Goal: Task Accomplishment & Management: Manage account settings

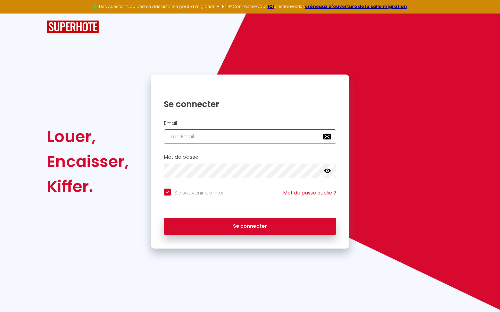
type input "s"
checkbox input "true"
type input "su"
checkbox input "true"
type input "sup"
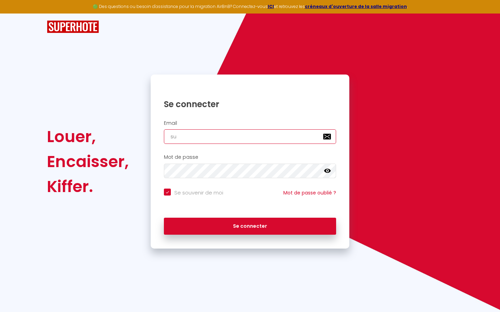
checkbox input "true"
type input "supe"
checkbox input "true"
type input "super"
checkbox input "true"
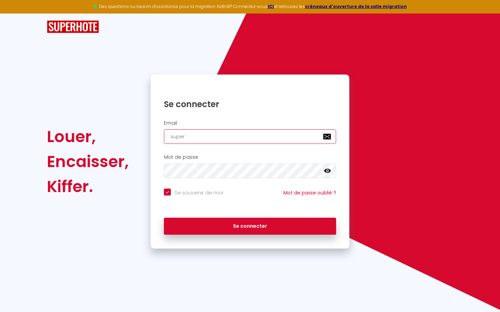
type input "superb"
checkbox input "true"
type input "superbo"
checkbox input "true"
type input "superbor"
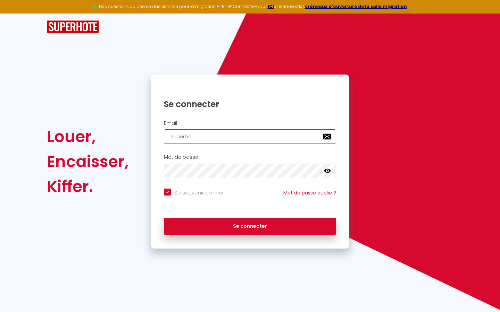
checkbox input "true"
type input "superbord"
checkbox input "true"
type input "superborde"
checkbox input "true"
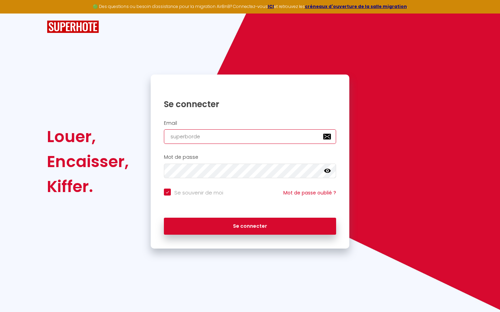
type input "superbordea"
checkbox input "true"
type input "superbordeau"
checkbox input "true"
type input "superbordeaux"
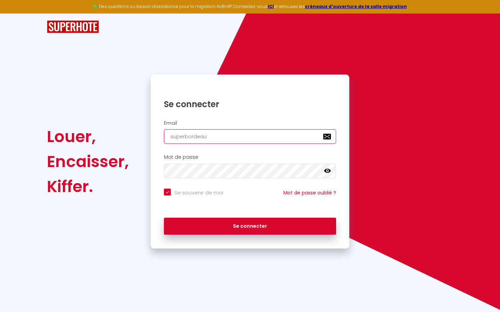
checkbox input "true"
type input "superbordeaux@"
checkbox input "true"
type input "superbordeaux@g"
checkbox input "true"
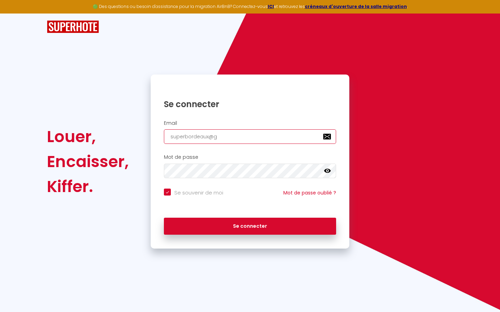
type input "superbordeaux@gm"
checkbox input "true"
type input "superbordeaux@gma"
checkbox input "true"
type input "superbordeaux@gmai"
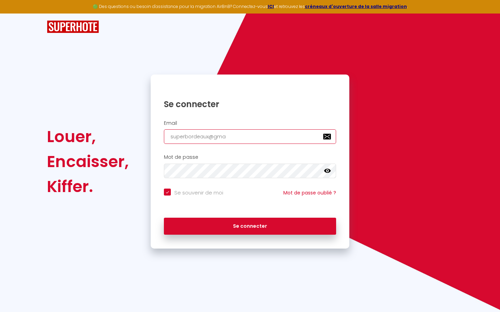
checkbox input "true"
type input "[EMAIL_ADDRESS]"
checkbox input "true"
type input "[EMAIL_ADDRESS]."
checkbox input "true"
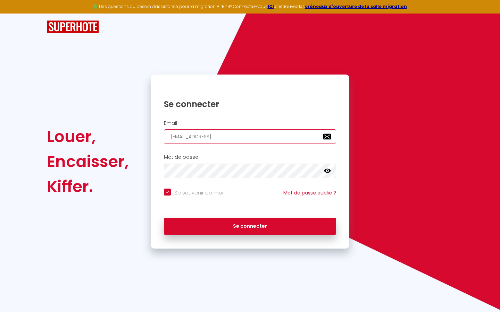
type input "superbordeaux@gmail.c"
checkbox input "true"
type input "[EMAIL_ADDRESS][DOMAIN_NAME]"
checkbox input "true"
type input "[EMAIL_ADDRESS][DOMAIN_NAME]"
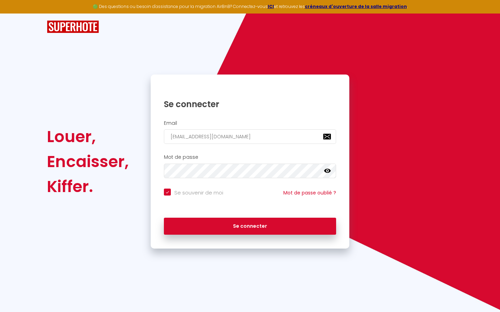
checkbox input "true"
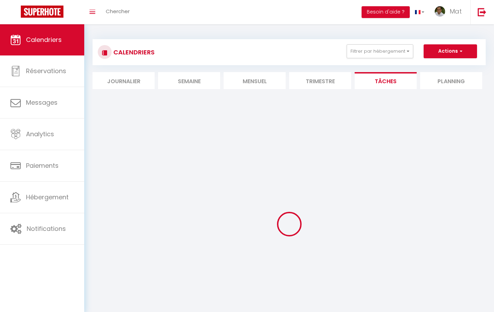
select select
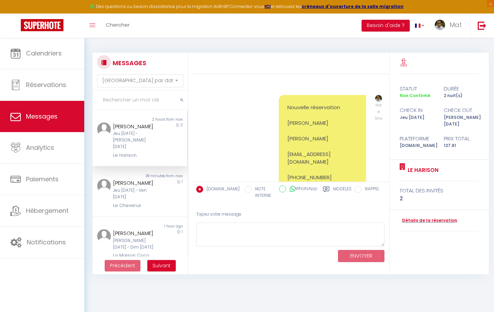
scroll to position [541, 0]
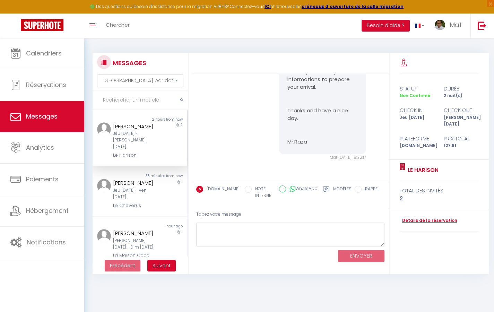
select select "2025"
select select "9"
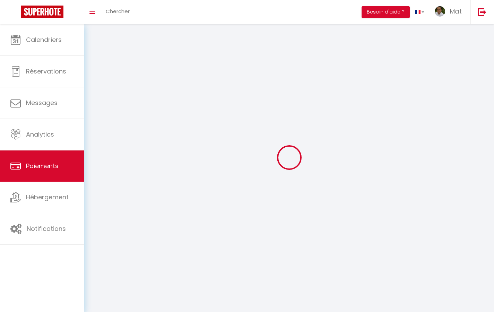
select select "2"
select select "0"
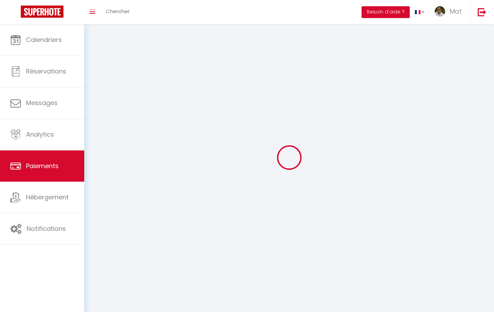
select select "0"
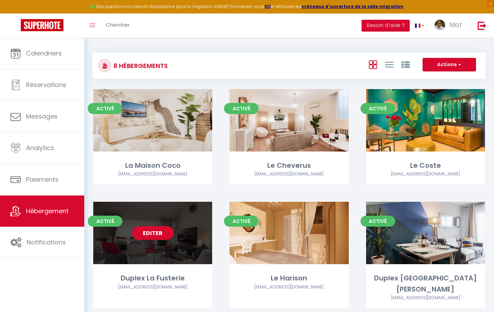
scroll to position [77, 0]
